Goal: Information Seeking & Learning: Learn about a topic

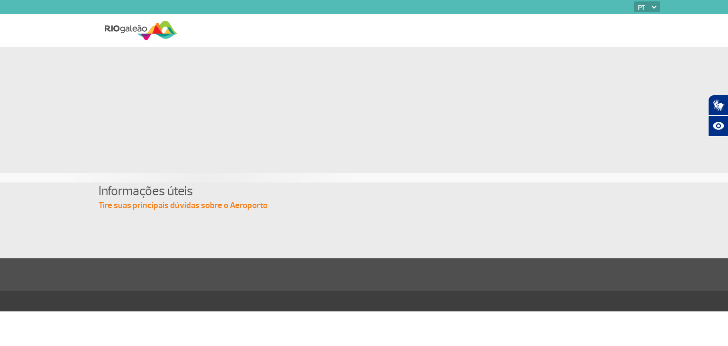
click at [455, 233] on section "Informações úteis Tire suas principais dúvidas sobre o Aeroporto" at bounding box center [364, 220] width 728 height 76
